Goal: Task Accomplishment & Management: Manage account settings

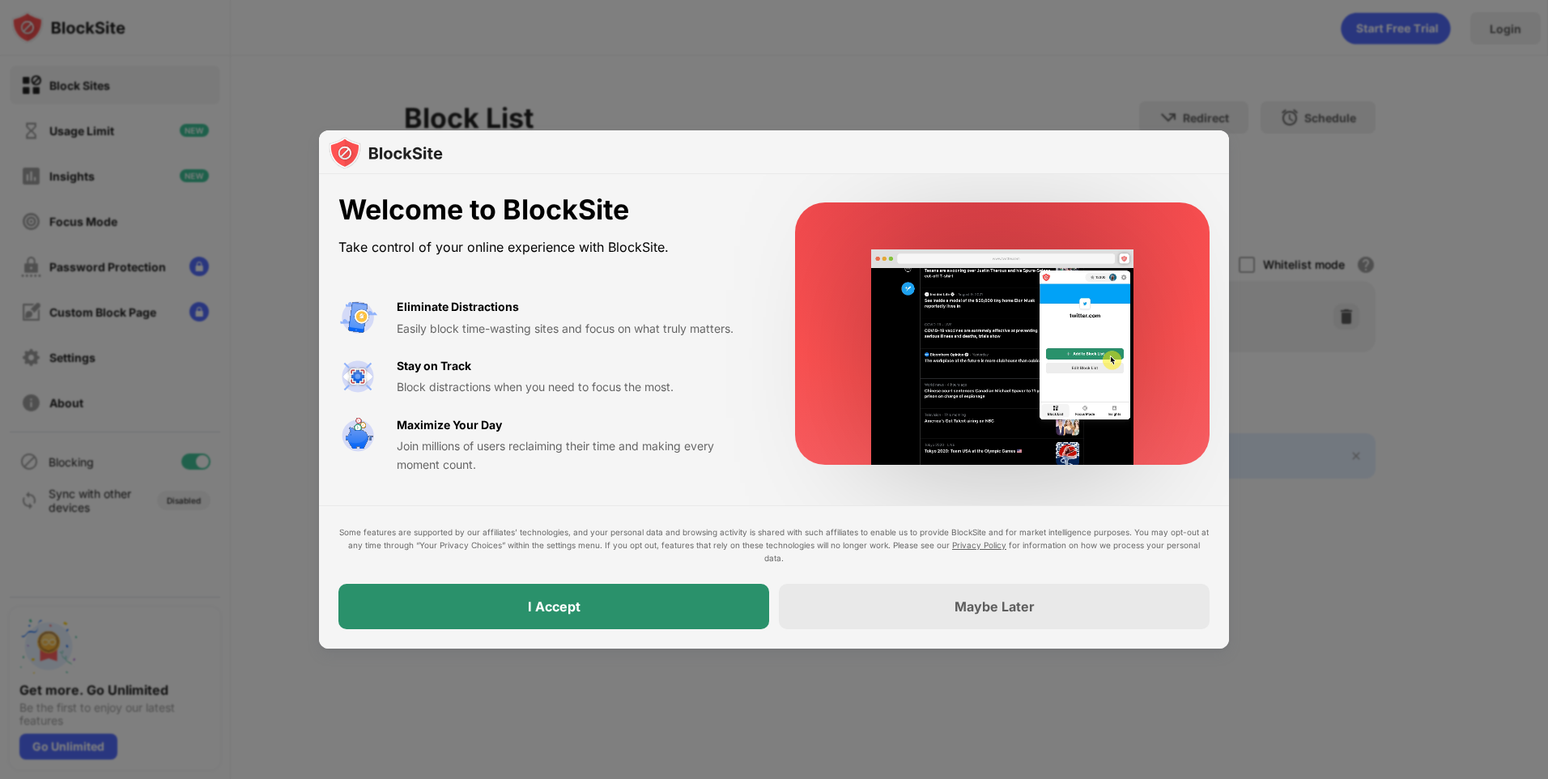
click at [660, 612] on div "I Accept" at bounding box center [553, 606] width 431 height 45
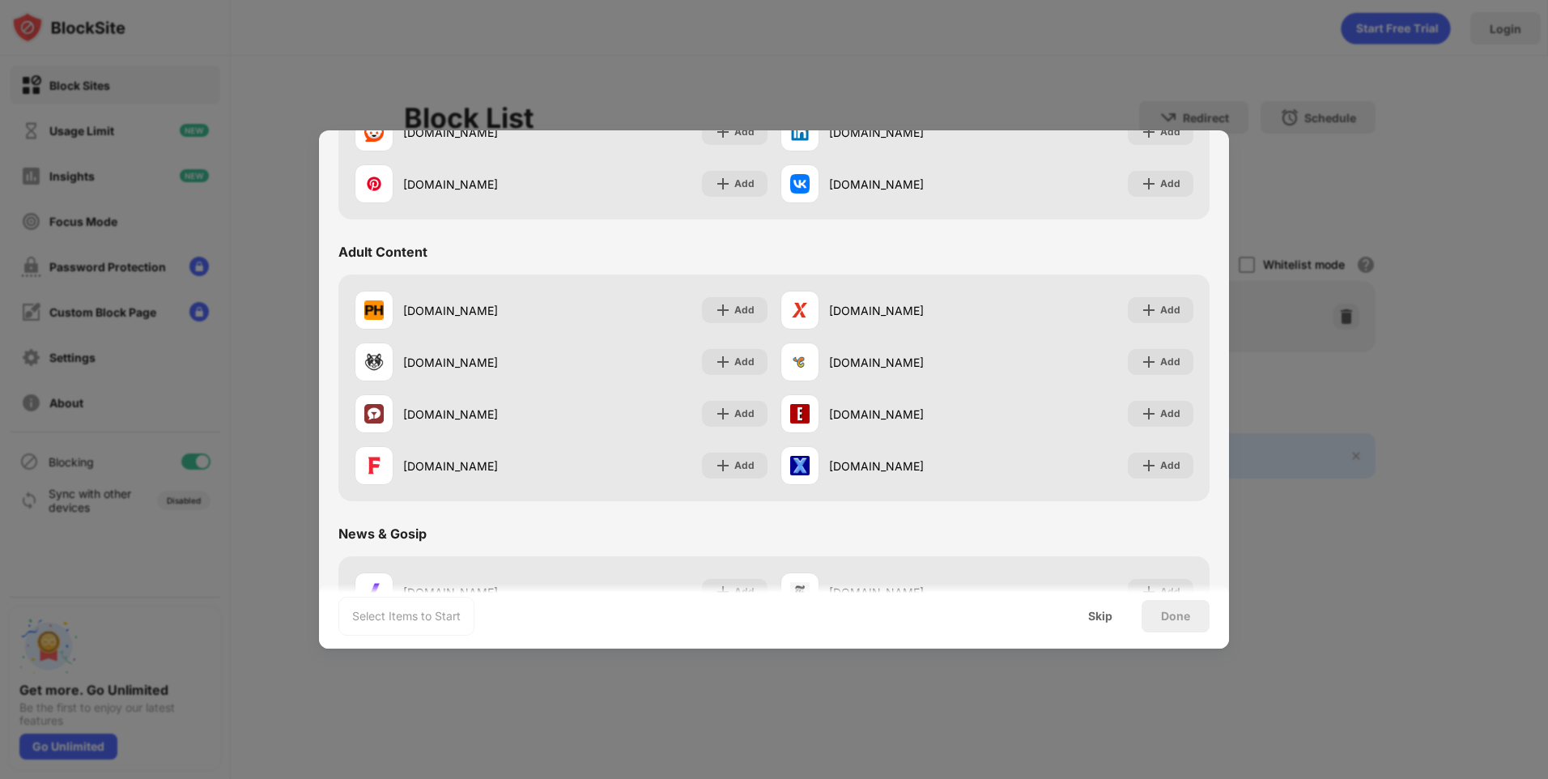
scroll to position [648, 0]
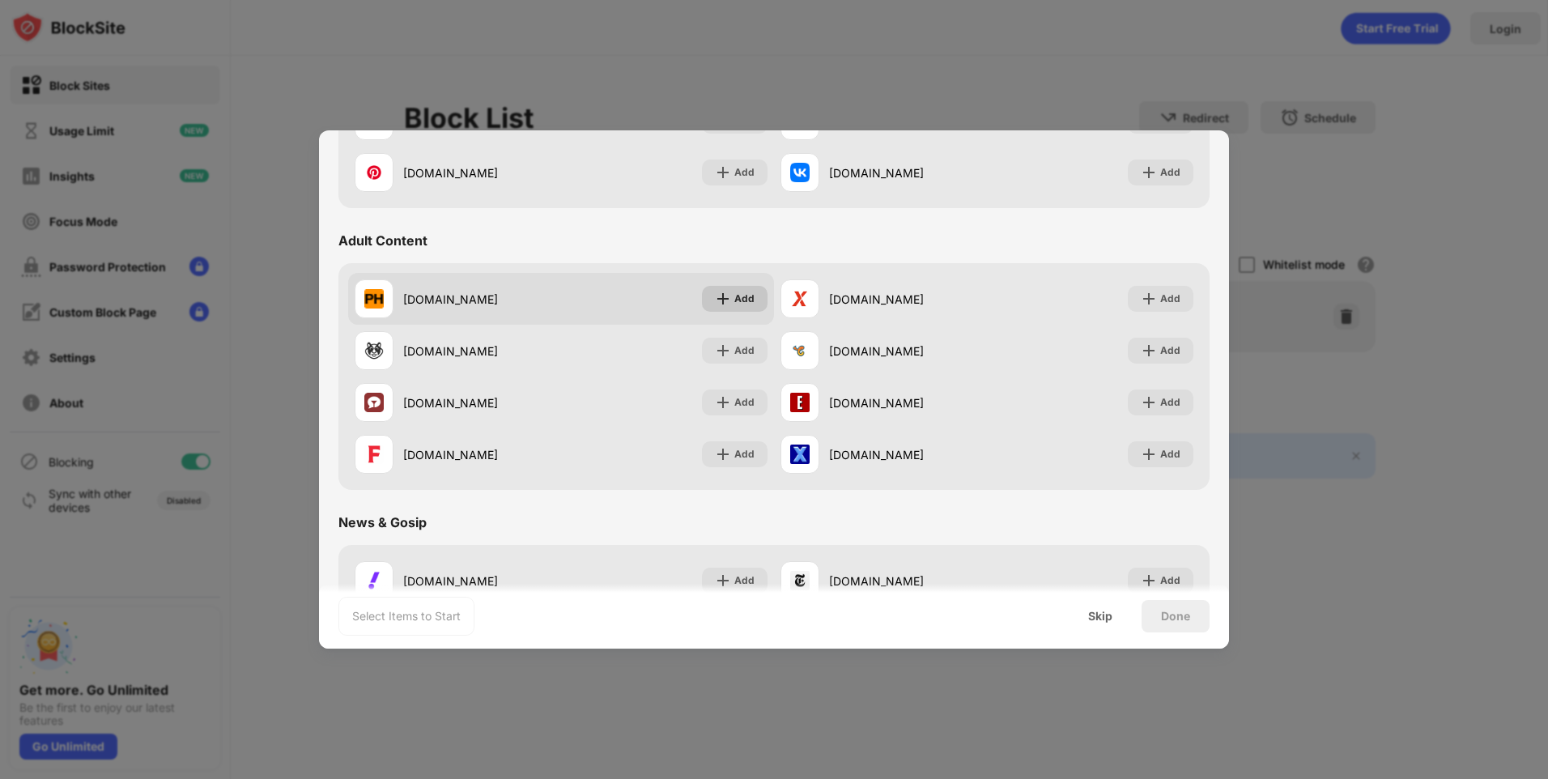
click at [743, 302] on div "Add" at bounding box center [744, 299] width 20 height 16
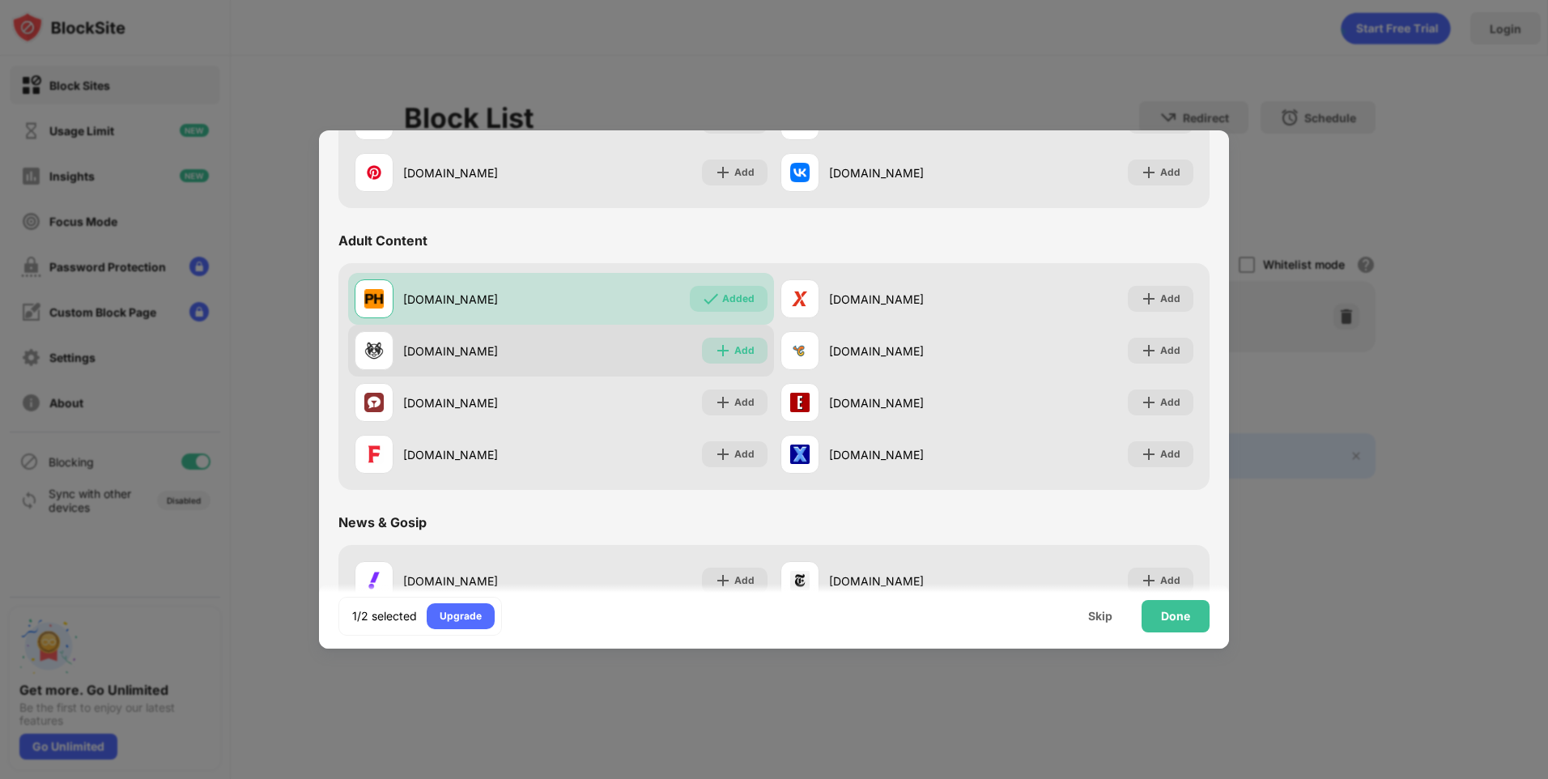
click at [727, 346] on div "Add" at bounding box center [735, 351] width 66 height 26
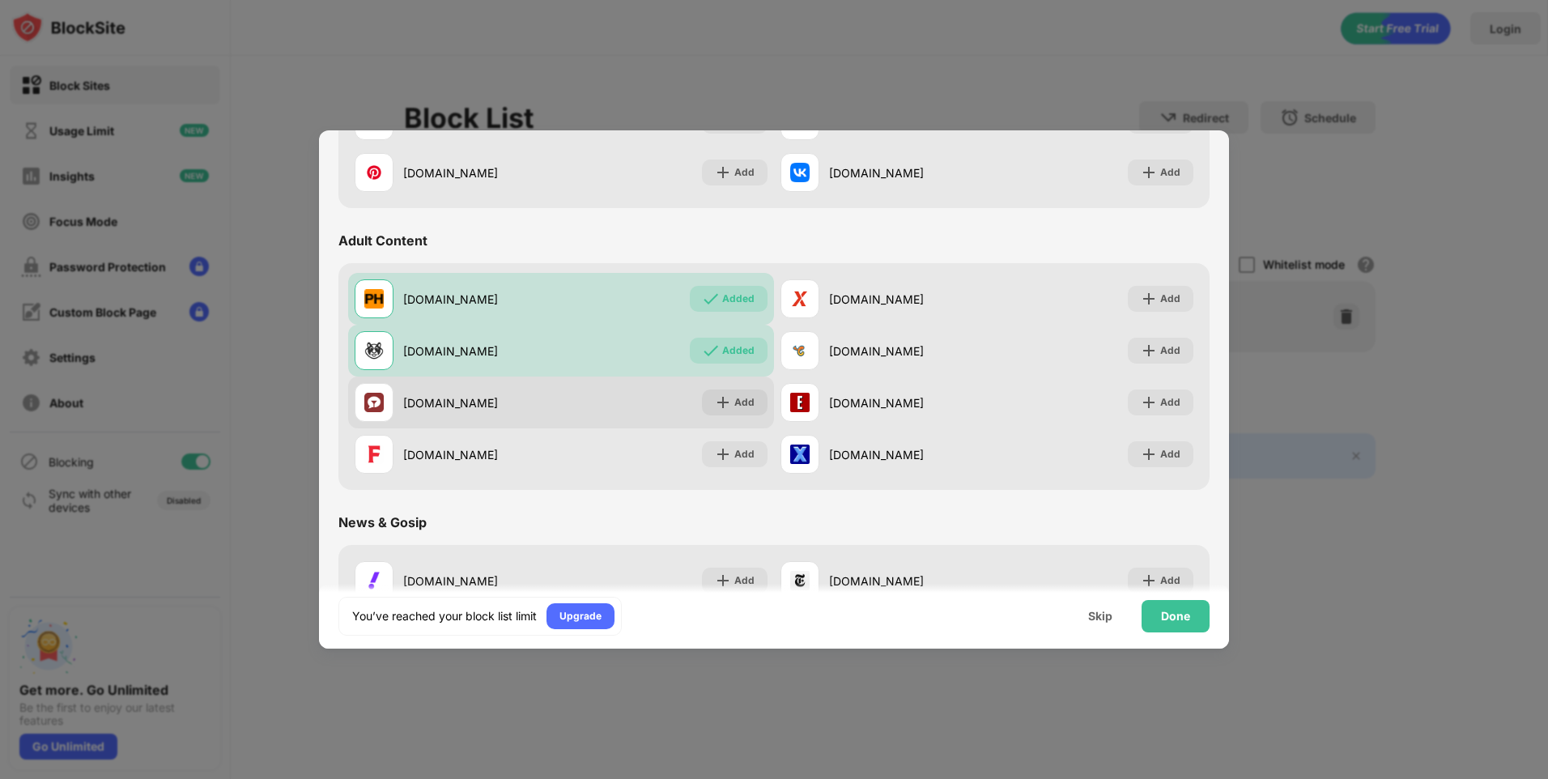
click at [734, 406] on div "Add" at bounding box center [744, 402] width 20 height 16
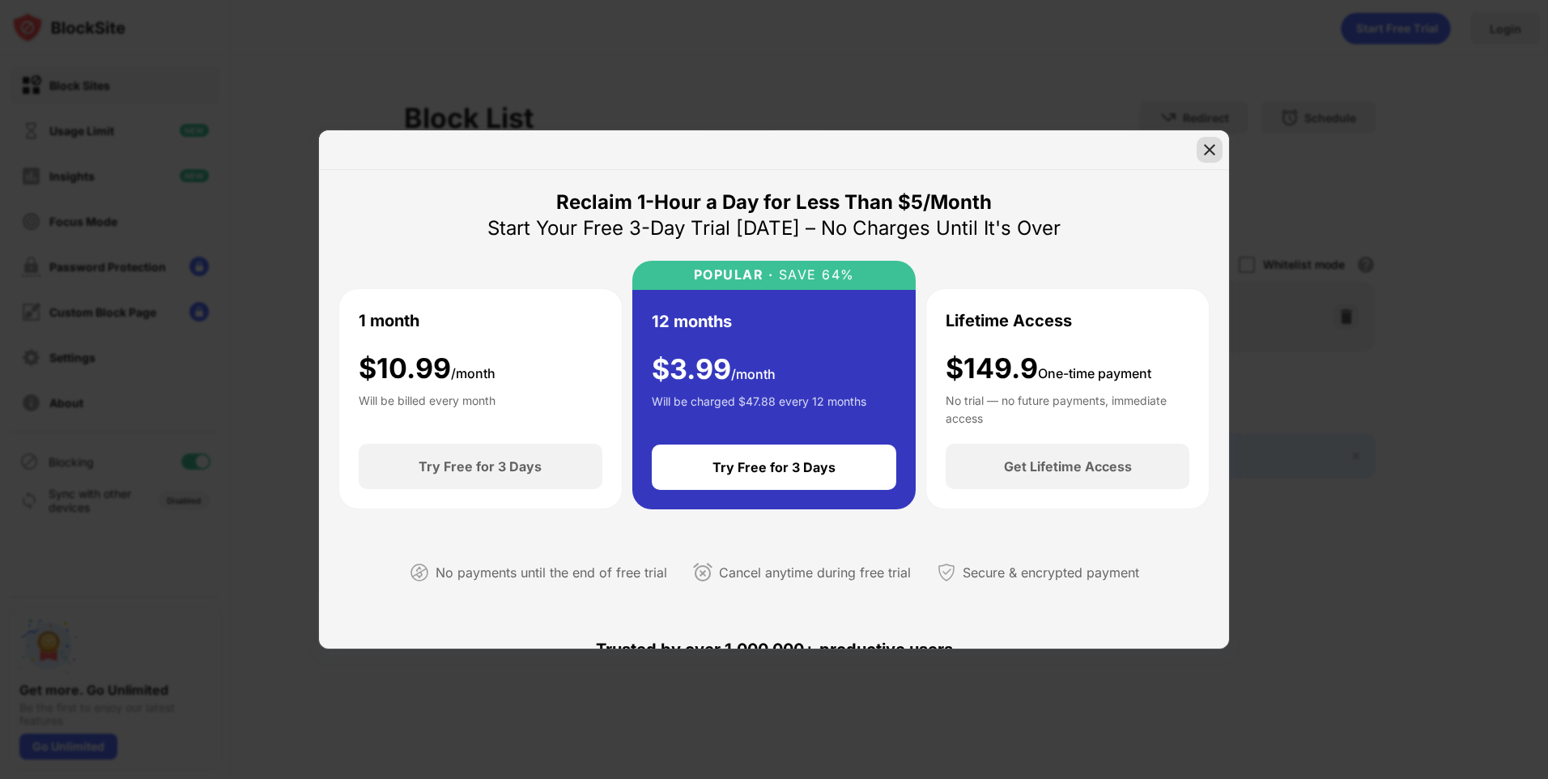
click at [1208, 143] on img at bounding box center [1210, 150] width 16 height 16
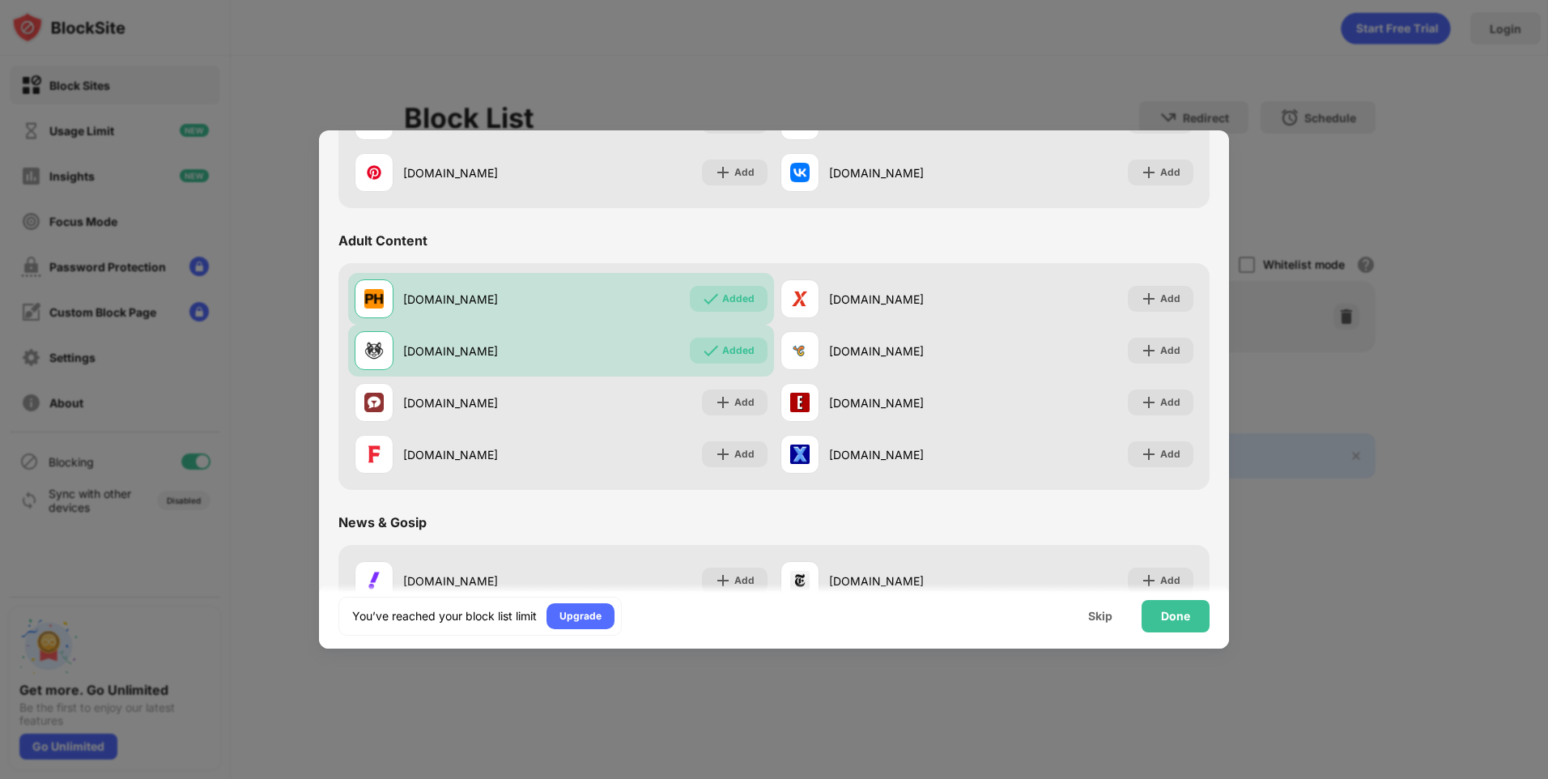
drag, startPoint x: 1205, startPoint y: 149, endPoint x: 1339, endPoint y: 165, distance: 135.4
click at [1206, 149] on div "Most Blocked Overall [DOMAIN_NAME] Add [DOMAIN_NAME] Add [DOMAIN_NAME] Add [DOM…" at bounding box center [774, 640] width 910 height 1972
click at [1339, 165] on div at bounding box center [774, 389] width 1548 height 779
click at [1095, 620] on div "Skip" at bounding box center [1100, 616] width 24 height 13
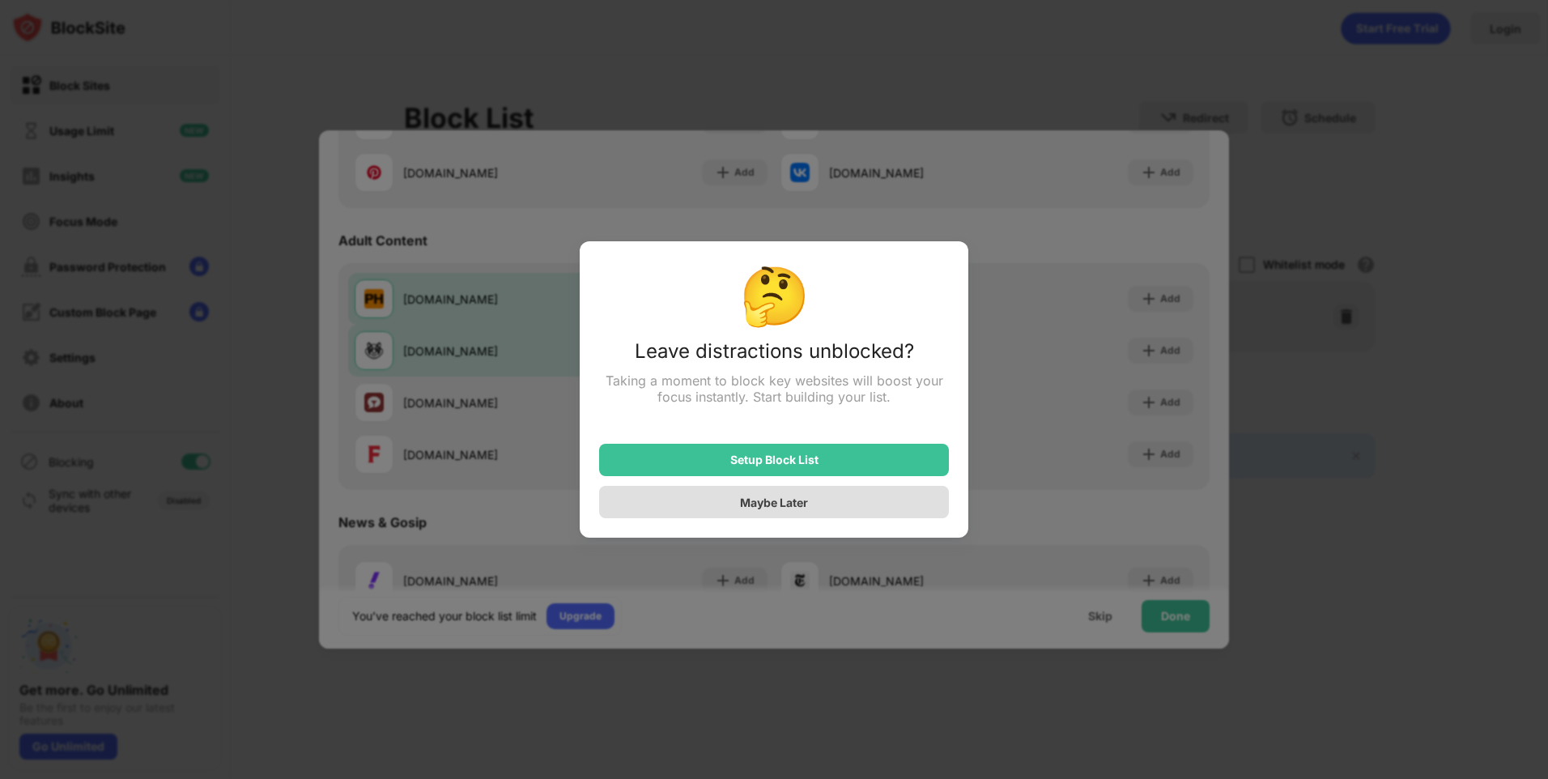
click at [753, 513] on div "Maybe Later" at bounding box center [774, 502] width 350 height 32
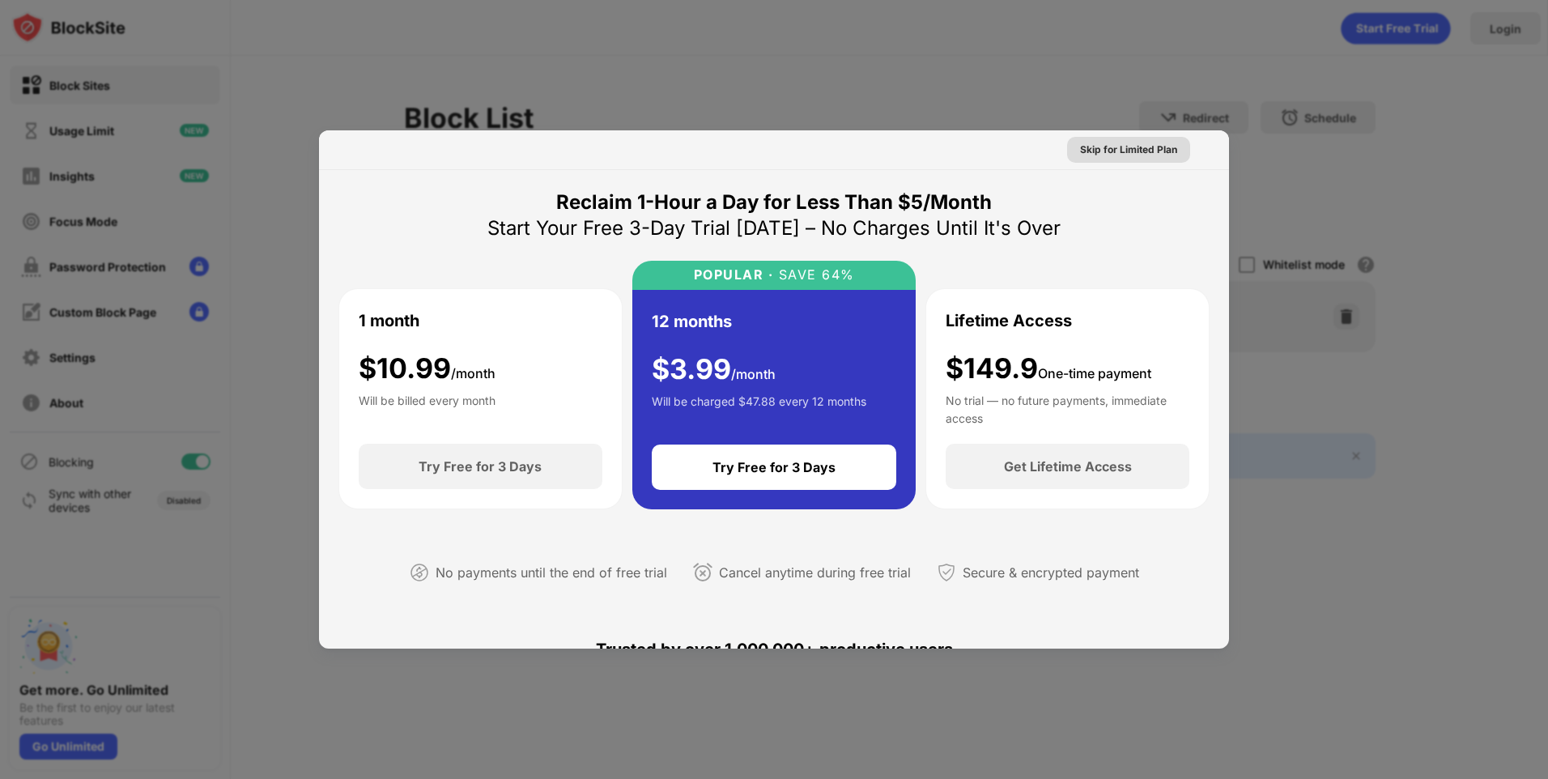
click at [1103, 151] on div "Skip for Limited Plan" at bounding box center [1128, 150] width 97 height 16
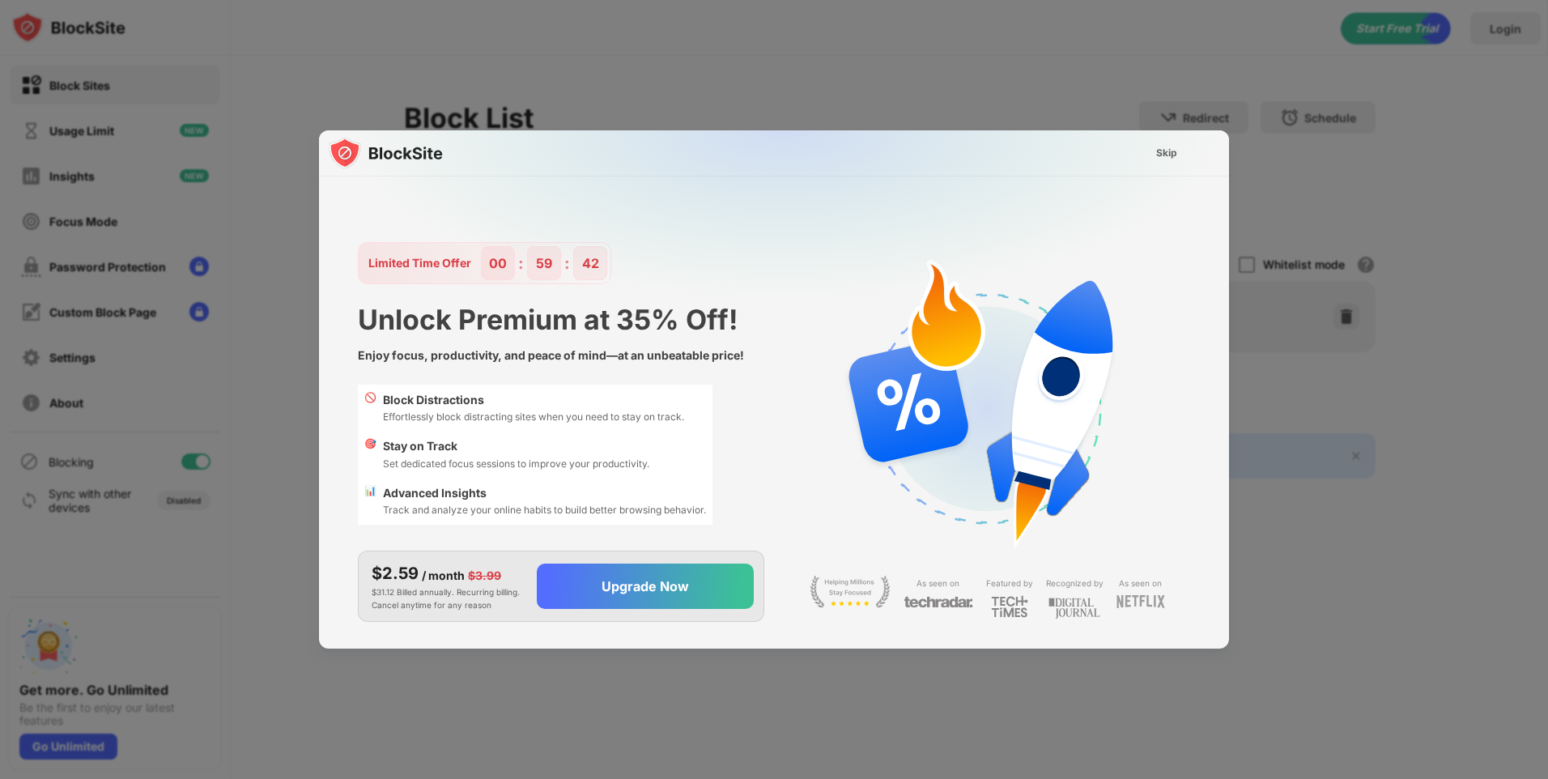
click at [1411, 159] on div at bounding box center [774, 389] width 1548 height 779
click at [240, 649] on div at bounding box center [774, 389] width 1548 height 779
